Goal: Information Seeking & Learning: Check status

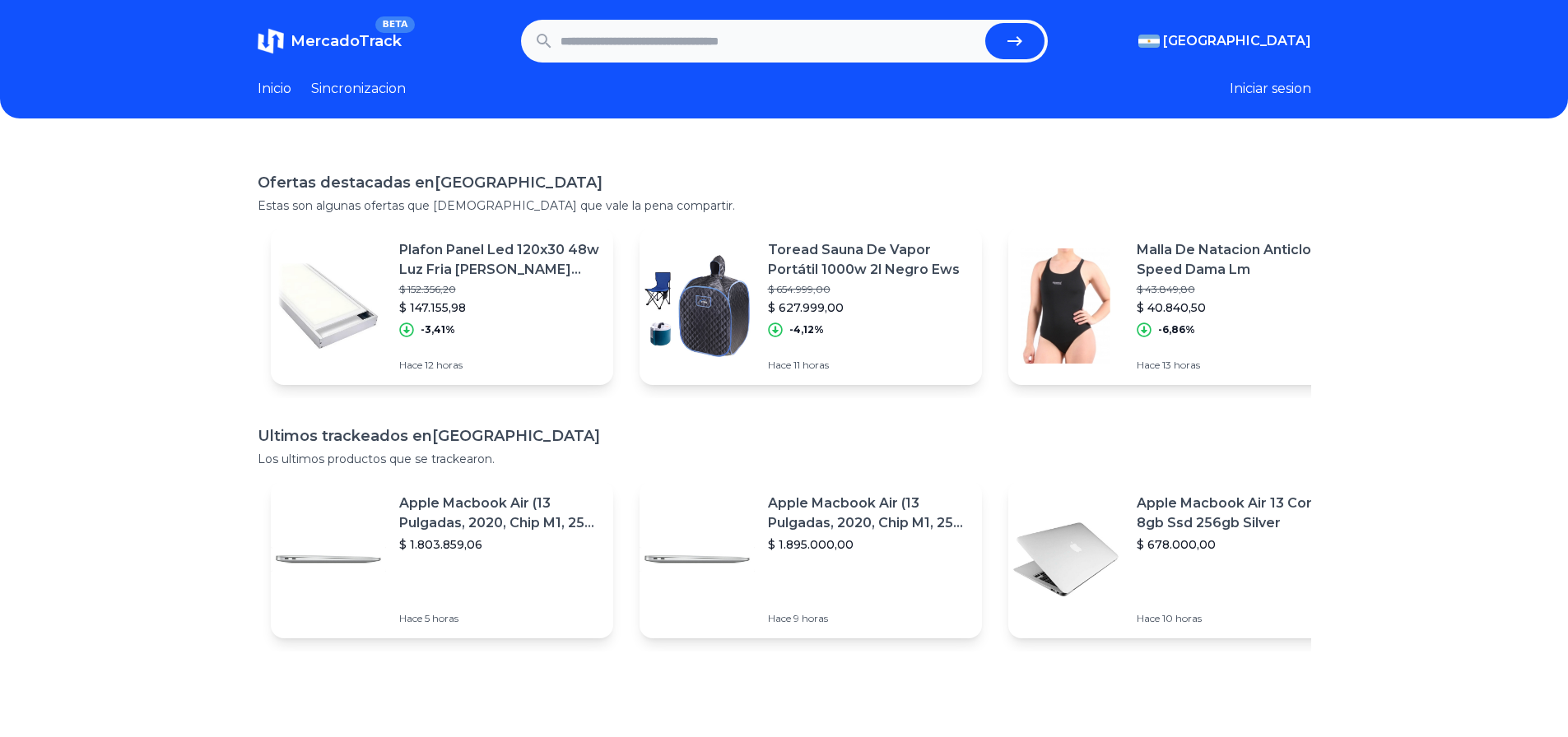
click at [592, 50] on input "text" at bounding box center [769, 41] width 418 height 36
type input "**********"
click at [985, 23] on button "submit" at bounding box center [1015, 41] width 59 height 36
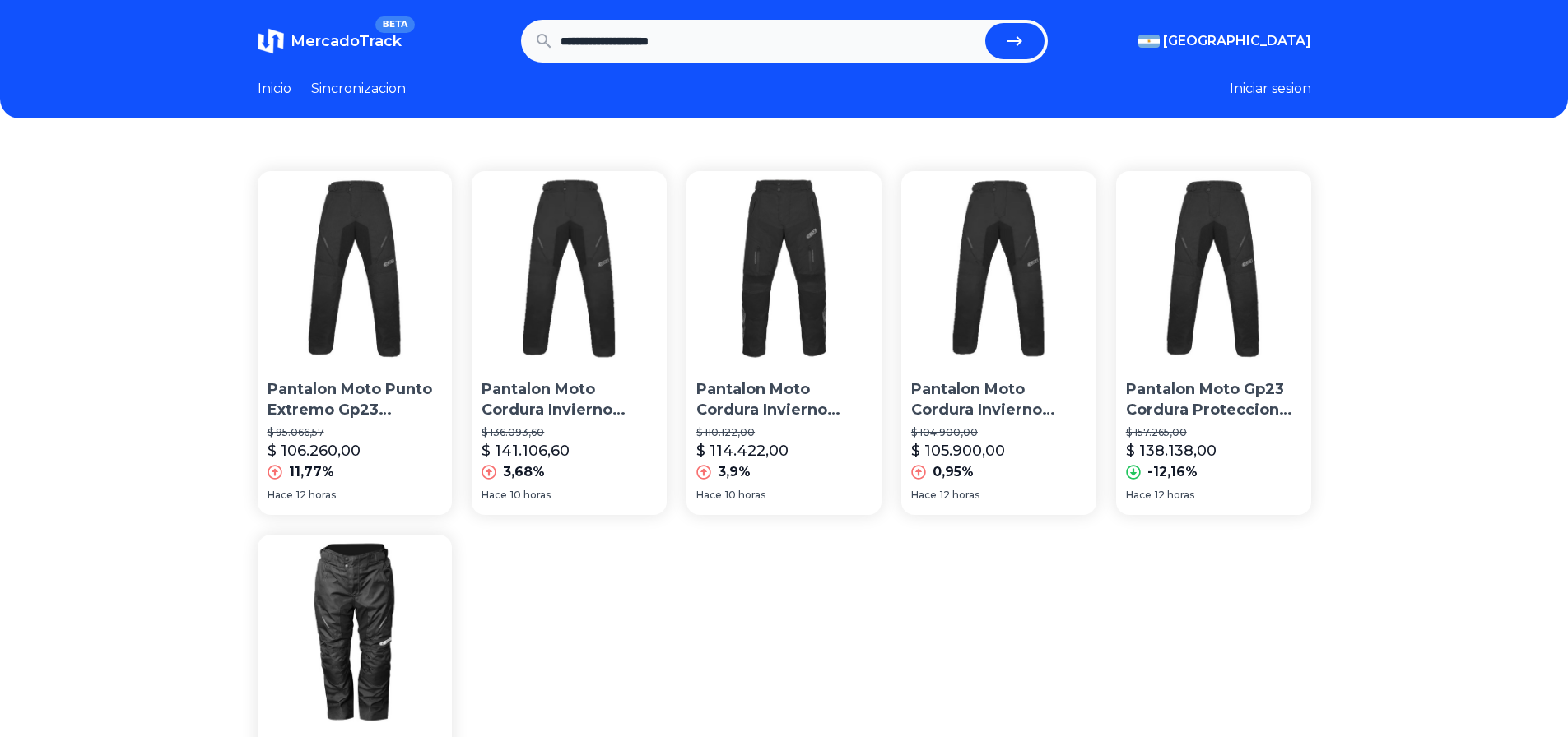
scroll to position [165, 0]
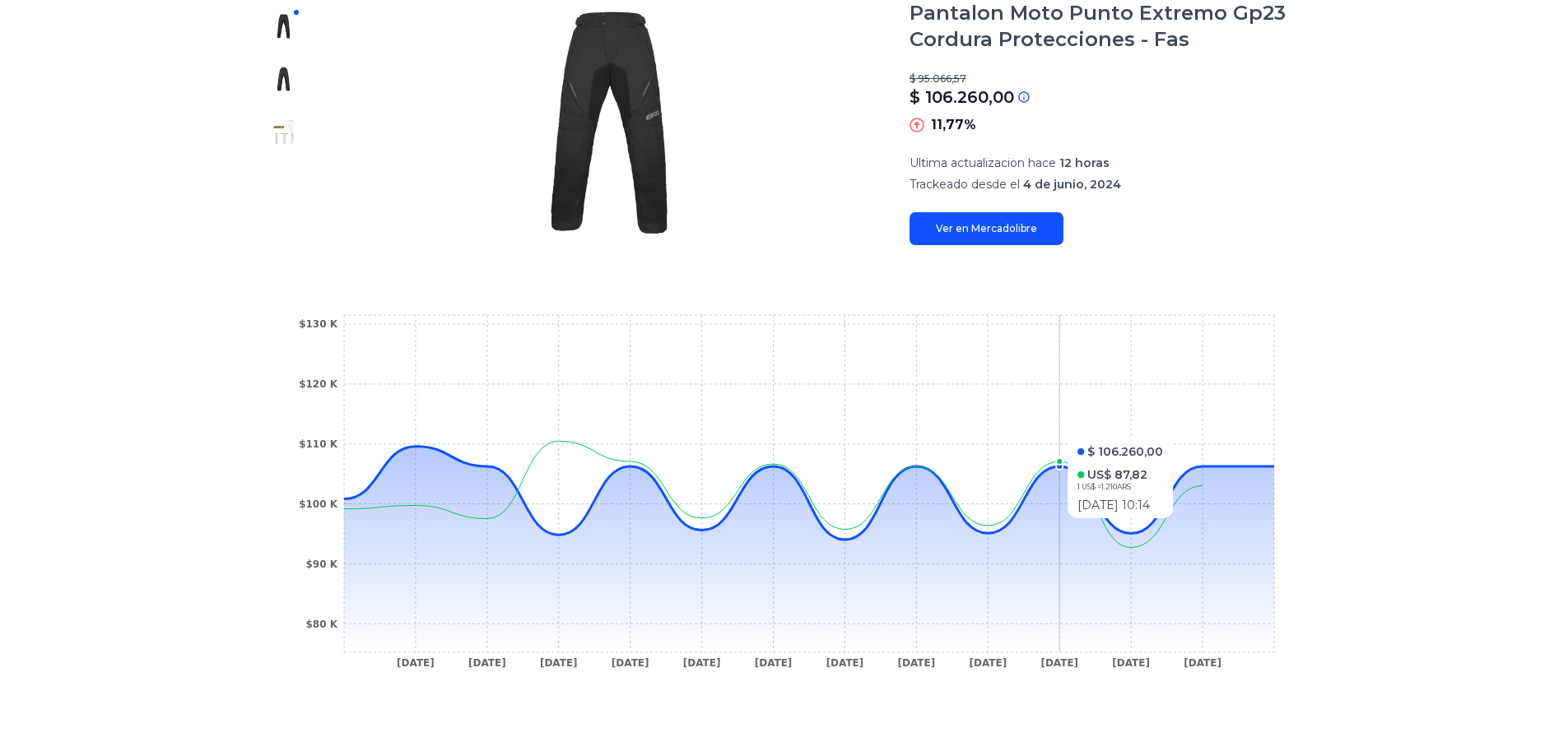
scroll to position [165, 0]
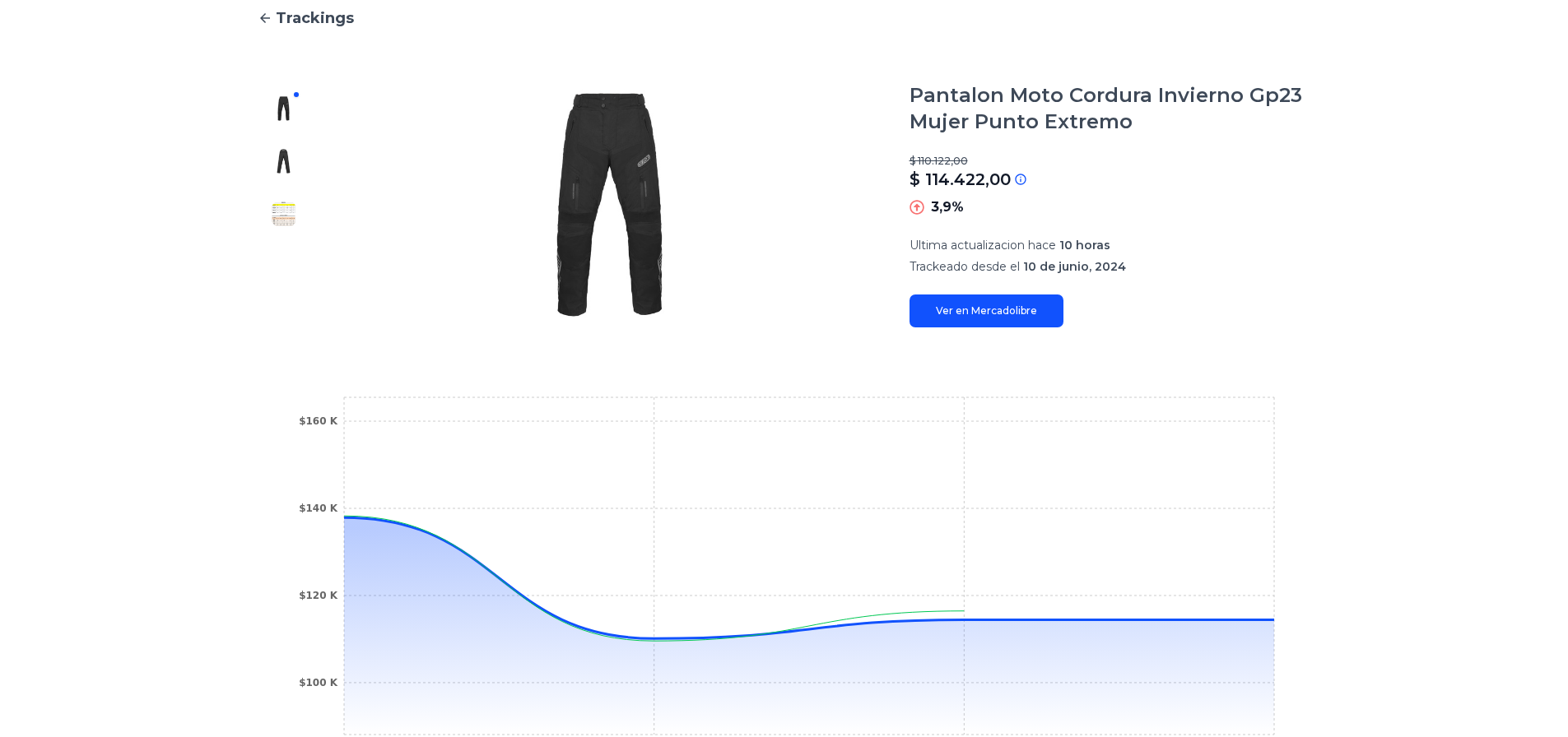
scroll to position [247, 0]
